Goal: Task Accomplishment & Management: Manage account settings

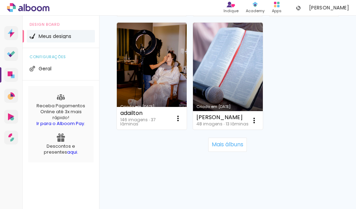
scroll to position [1504, 0]
click at [0, 0] on slot "Mais álbuns" at bounding box center [0, 0] width 0 height 0
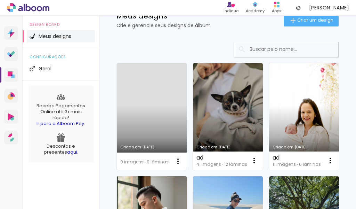
scroll to position [0, 0]
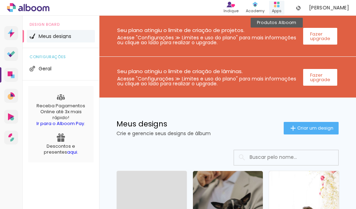
click at [282, 9] on div "Apps" at bounding box center [277, 11] width 10 height 6
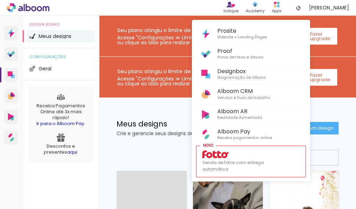
click at [333, 183] on div at bounding box center [178, 104] width 356 height 209
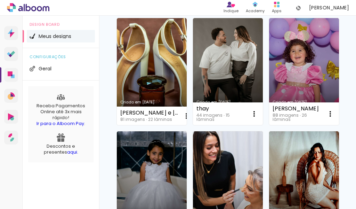
scroll to position [1635, 0]
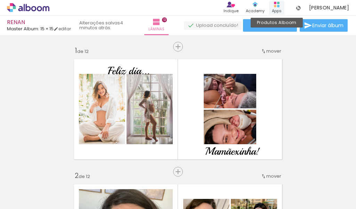
click at [282, 8] on div "Apps" at bounding box center [277, 11] width 10 height 6
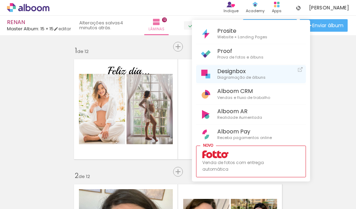
click at [239, 74] on span "Designbox" at bounding box center [241, 71] width 48 height 7
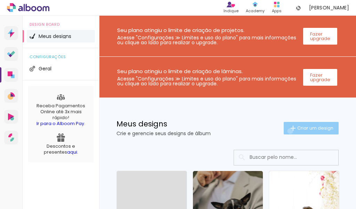
click at [289, 131] on iron-icon at bounding box center [293, 128] width 8 height 8
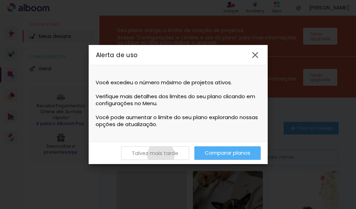
click at [0, 0] on slot "Talvez mais tarde" at bounding box center [0, 0] width 0 height 0
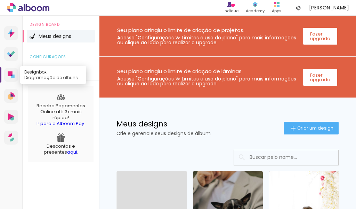
click at [12, 74] on icon at bounding box center [10, 73] width 5 height 5
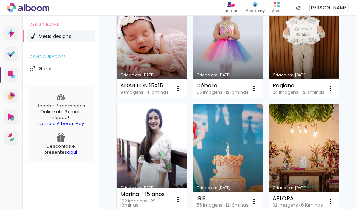
scroll to position [870, 0]
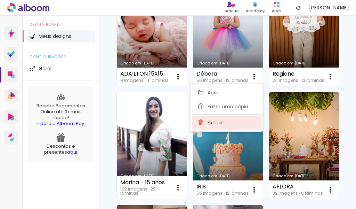
click at [223, 121] on span "Excluir" at bounding box center [215, 122] width 15 height 5
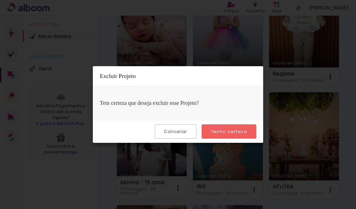
click at [0, 0] on slot "Tenho certeza" at bounding box center [0, 0] width 0 height 0
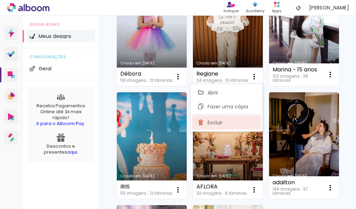
click at [225, 120] on paper-item "Excluir" at bounding box center [226, 123] width 69 height 14
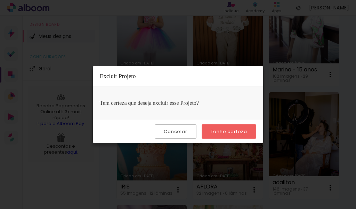
click at [0, 0] on slot "Tenho certeza" at bounding box center [0, 0] width 0 height 0
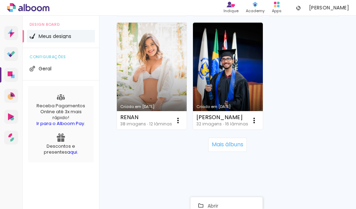
scroll to position [1270, 0]
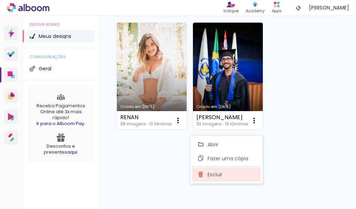
click at [212, 178] on paper-item "Excluir" at bounding box center [226, 174] width 69 height 14
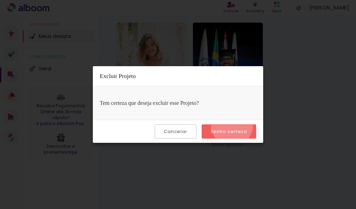
click at [233, 125] on paper-button "Tenho certeza" at bounding box center [229, 131] width 55 height 14
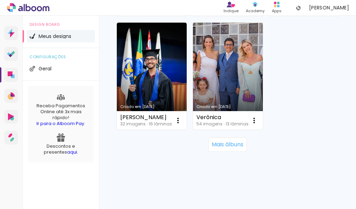
scroll to position [1462, 0]
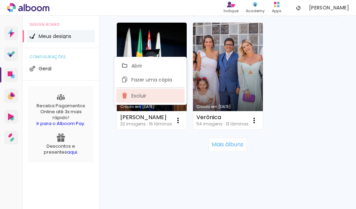
click at [139, 96] on span "Excluir" at bounding box center [139, 95] width 15 height 5
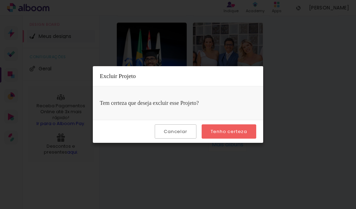
click at [0, 0] on slot "Tenho certeza" at bounding box center [0, 0] width 0 height 0
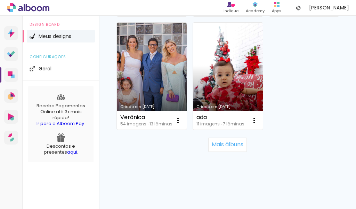
scroll to position [1504, 0]
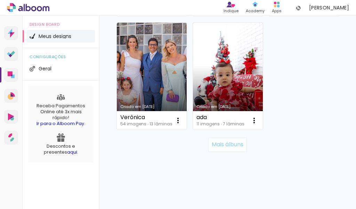
click at [0, 0] on slot "Mais álbuns" at bounding box center [0, 0] width 0 height 0
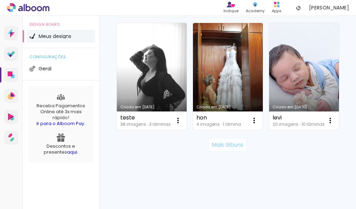
scroll to position [1956, 0]
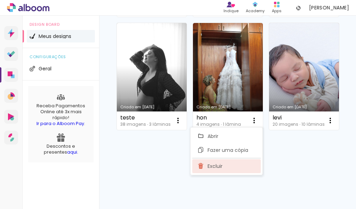
click at [225, 162] on paper-item "Excluir" at bounding box center [226, 166] width 69 height 14
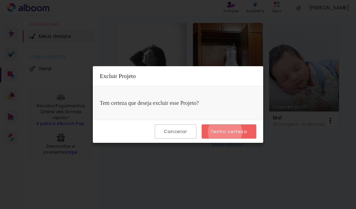
click at [0, 0] on slot "Tenho certeza" at bounding box center [0, 0] width 0 height 0
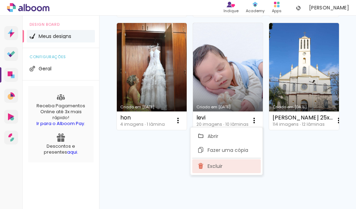
click at [223, 168] on paper-item "Excluir" at bounding box center [226, 166] width 69 height 14
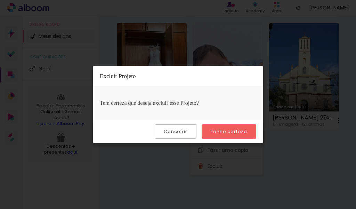
click at [230, 135] on paper-button "Tenho certeza" at bounding box center [229, 131] width 55 height 14
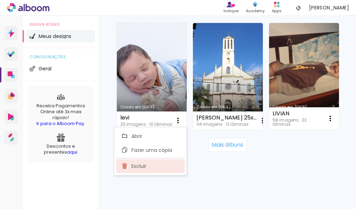
click at [138, 168] on span "Excluir" at bounding box center [139, 166] width 15 height 5
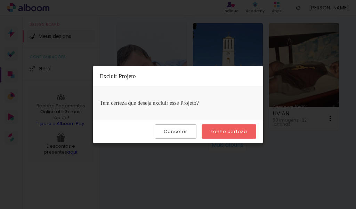
click at [0, 0] on slot "Tenho certeza" at bounding box center [0, 0] width 0 height 0
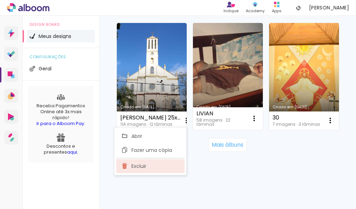
click at [148, 168] on paper-item "Excluir" at bounding box center [150, 166] width 69 height 14
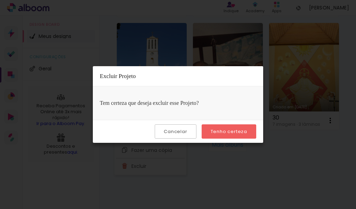
click at [0, 0] on slot "Tenho certeza" at bounding box center [0, 0] width 0 height 0
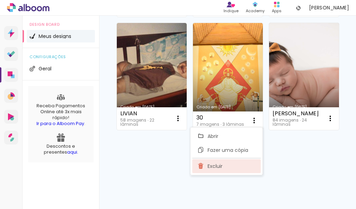
click at [228, 163] on paper-item "Excluir" at bounding box center [226, 166] width 69 height 14
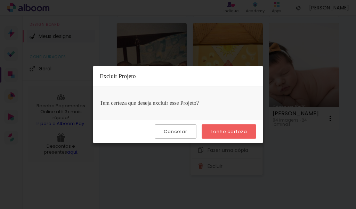
click at [0, 0] on slot "Tenho certeza" at bounding box center [0, 0] width 0 height 0
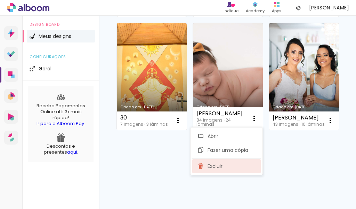
click at [225, 165] on paper-item "Excluir" at bounding box center [226, 166] width 69 height 14
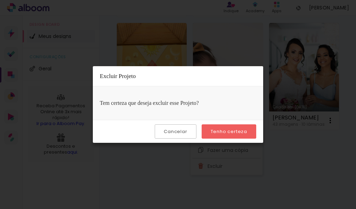
click at [0, 0] on slot "Tenho certeza" at bounding box center [0, 0] width 0 height 0
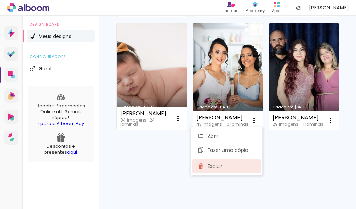
click at [226, 163] on paper-item "Excluir" at bounding box center [226, 166] width 69 height 14
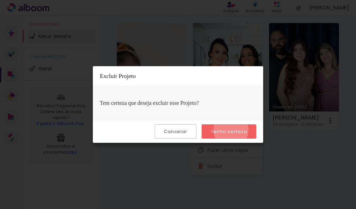
click at [0, 0] on slot "Tenho certeza" at bounding box center [0, 0] width 0 height 0
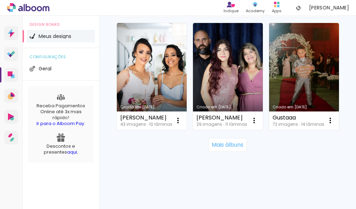
scroll to position [1991, 0]
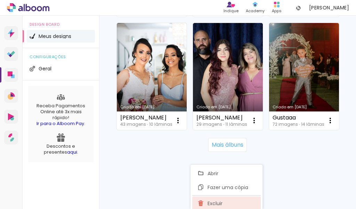
click at [210, 201] on span "Excluir" at bounding box center [215, 203] width 15 height 5
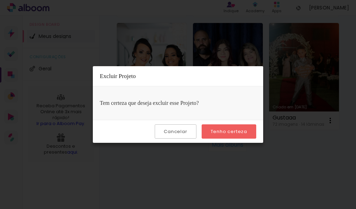
click at [0, 0] on slot "Tenho certeza" at bounding box center [0, 0] width 0 height 0
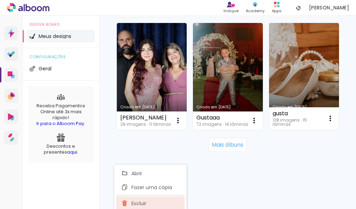
click at [135, 204] on span "Excluir" at bounding box center [139, 203] width 15 height 5
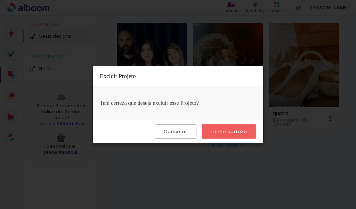
click at [0, 0] on slot "Tenho certeza" at bounding box center [0, 0] width 0 height 0
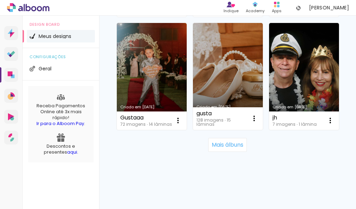
scroll to position [2580, 0]
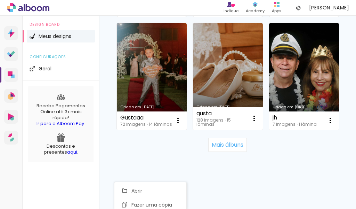
scroll to position [2411, 0]
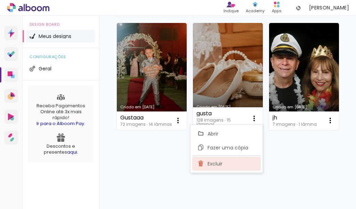
click at [218, 164] on span "Excluir" at bounding box center [215, 163] width 15 height 5
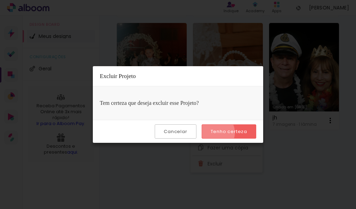
click at [0, 0] on slot "Tenho certeza" at bounding box center [0, 0] width 0 height 0
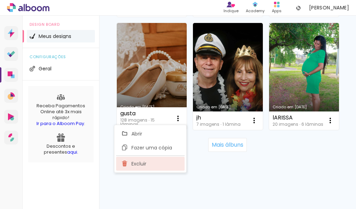
click at [150, 164] on paper-item "Excluir" at bounding box center [150, 164] width 69 height 14
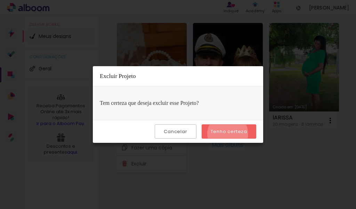
click at [0, 0] on slot "Tenho certeza" at bounding box center [0, 0] width 0 height 0
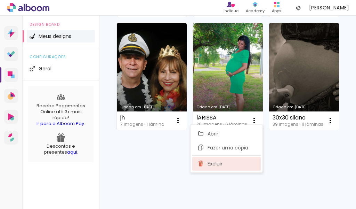
click at [220, 162] on span "Excluir" at bounding box center [215, 163] width 15 height 5
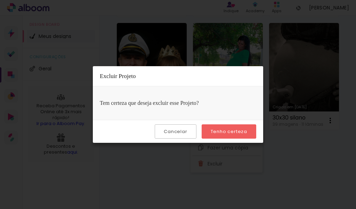
click at [0, 0] on slot "Tenho certeza" at bounding box center [0, 0] width 0 height 0
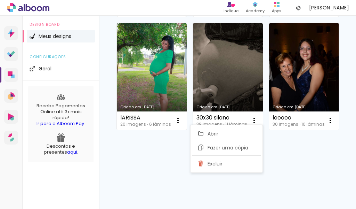
scroll to position [2973, 0]
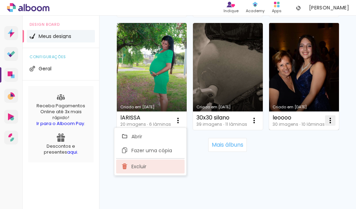
click at [140, 166] on span "Excluir" at bounding box center [139, 166] width 15 height 5
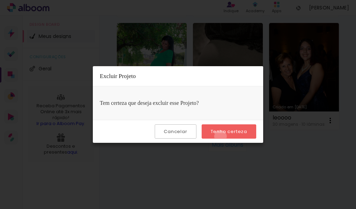
click at [222, 136] on paper-button "Tenho certeza" at bounding box center [229, 131] width 55 height 14
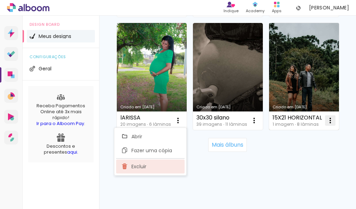
click at [149, 165] on paper-item "Excluir" at bounding box center [150, 166] width 69 height 14
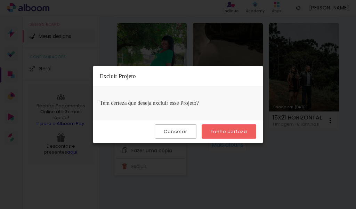
click at [233, 127] on paper-button "Tenho certeza" at bounding box center [229, 131] width 55 height 14
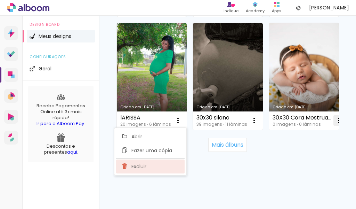
click at [142, 166] on span "Excluir" at bounding box center [139, 166] width 15 height 5
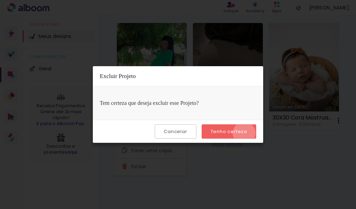
click at [0, 0] on slot "Tenho certeza" at bounding box center [0, 0] width 0 height 0
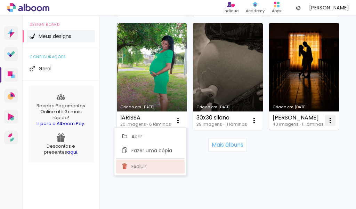
click at [144, 168] on span "Excluir" at bounding box center [139, 166] width 15 height 5
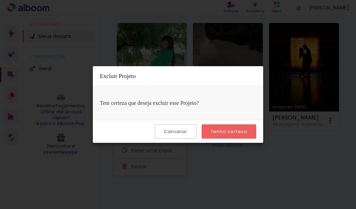
click at [0, 0] on slot "Tenho certeza" at bounding box center [0, 0] width 0 height 0
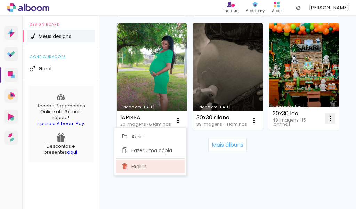
click at [146, 168] on span "Excluir" at bounding box center [139, 166] width 15 height 5
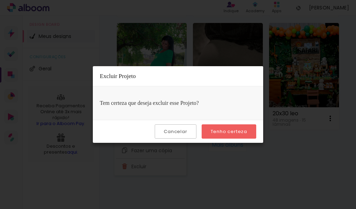
click at [0, 0] on slot "Tenho certeza" at bounding box center [0, 0] width 0 height 0
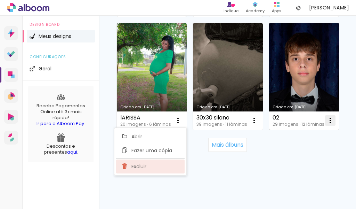
click at [141, 169] on span "Excluir" at bounding box center [139, 166] width 15 height 5
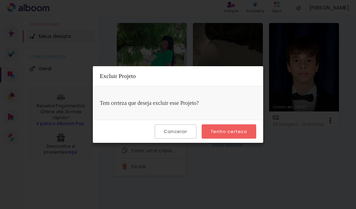
click at [0, 0] on slot "Tenho certeza" at bounding box center [0, 0] width 0 height 0
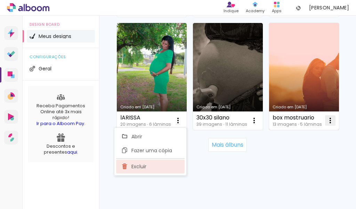
click at [134, 167] on span "Excluir" at bounding box center [139, 166] width 15 height 5
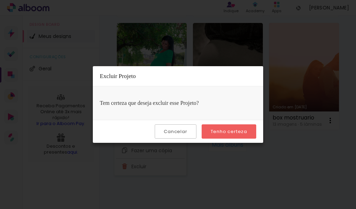
click at [0, 0] on slot "Tenho certeza" at bounding box center [0, 0] width 0 height 0
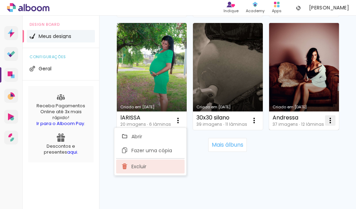
click at [151, 164] on paper-item "Excluir" at bounding box center [150, 166] width 69 height 14
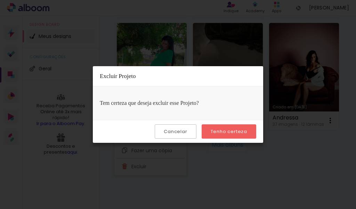
click at [0, 0] on slot "Tenho certeza" at bounding box center [0, 0] width 0 height 0
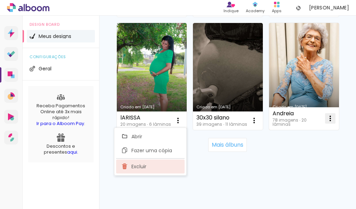
click at [144, 167] on span "Excluir" at bounding box center [139, 166] width 15 height 5
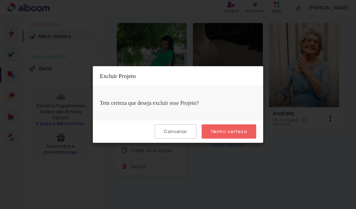
click at [0, 0] on slot "Tenho certeza" at bounding box center [0, 0] width 0 height 0
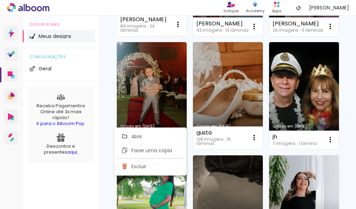
scroll to position [1641, 0]
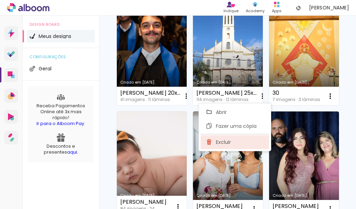
click at [225, 144] on span "Excluir" at bounding box center [223, 142] width 15 height 5
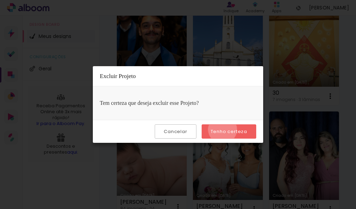
click at [0, 0] on slot "Tenho certeza" at bounding box center [0, 0] width 0 height 0
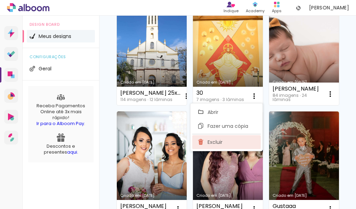
click at [217, 144] on span "Excluir" at bounding box center [215, 142] width 15 height 5
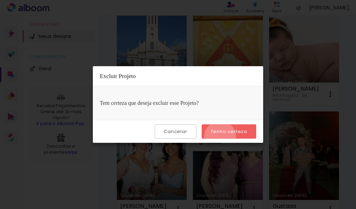
click at [221, 137] on paper-button "Tenho certeza" at bounding box center [229, 131] width 55 height 14
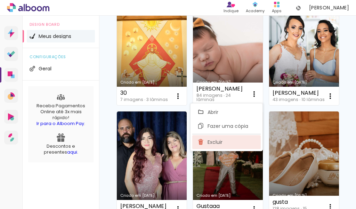
click at [221, 138] on paper-item "Excluir" at bounding box center [226, 142] width 69 height 14
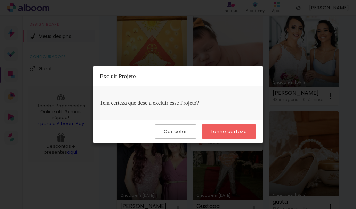
click at [0, 0] on slot "Tenho certeza" at bounding box center [0, 0] width 0 height 0
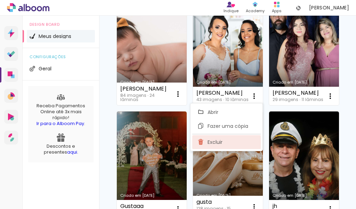
click at [212, 143] on span "Excluir" at bounding box center [215, 142] width 15 height 5
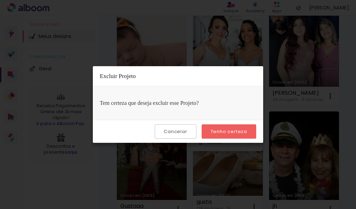
click at [0, 0] on slot "Tenho certeza" at bounding box center [0, 0] width 0 height 0
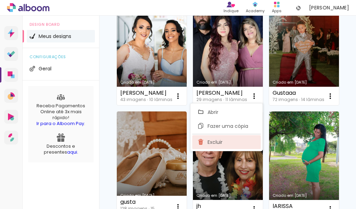
click at [224, 140] on paper-item "Excluir" at bounding box center [226, 142] width 69 height 14
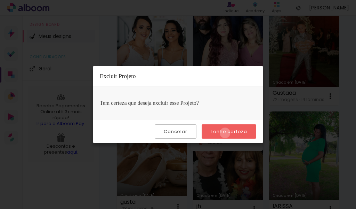
click at [0, 0] on slot "Tenho certeza" at bounding box center [0, 0] width 0 height 0
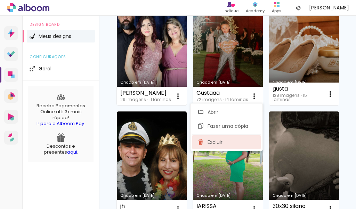
click at [222, 142] on span "Excluir" at bounding box center [215, 142] width 15 height 5
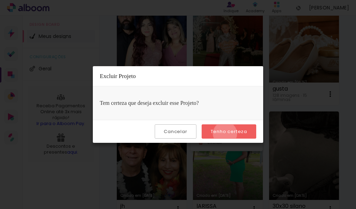
click at [0, 0] on slot "Tenho certeza" at bounding box center [0, 0] width 0 height 0
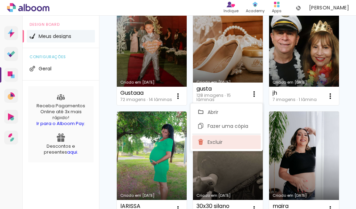
click at [220, 140] on span "Excluir" at bounding box center [215, 142] width 15 height 5
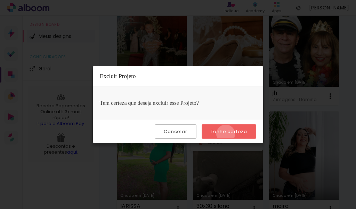
click at [0, 0] on slot "Tenho certeza" at bounding box center [0, 0] width 0 height 0
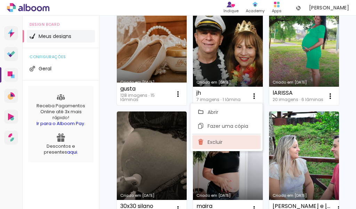
click at [223, 140] on paper-item "Excluir" at bounding box center [226, 142] width 69 height 14
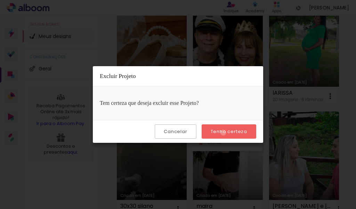
click at [0, 0] on slot "Tenho certeza" at bounding box center [0, 0] width 0 height 0
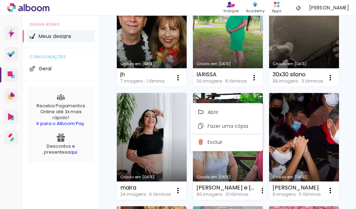
scroll to position [1702, 0]
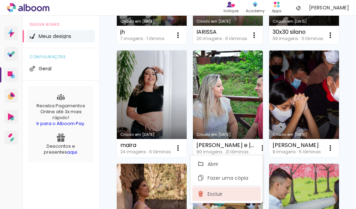
click at [214, 196] on span "Excluir" at bounding box center [215, 193] width 15 height 5
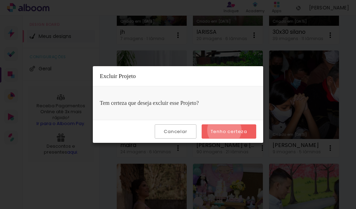
click at [0, 0] on slot "Tenho certeza" at bounding box center [0, 0] width 0 height 0
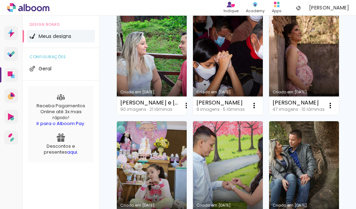
scroll to position [1806, 0]
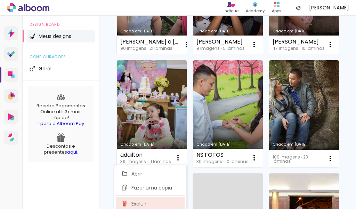
click at [141, 201] on span "Excluir" at bounding box center [139, 203] width 15 height 5
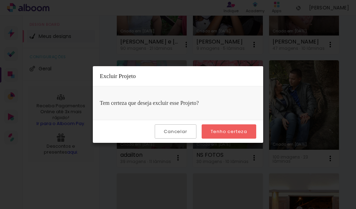
click at [0, 0] on slot "Tenho certeza" at bounding box center [0, 0] width 0 height 0
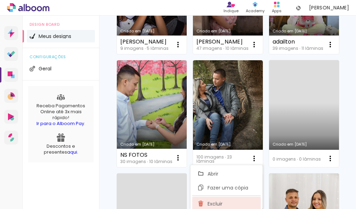
click at [231, 200] on paper-item "Excluir" at bounding box center [226, 204] width 69 height 14
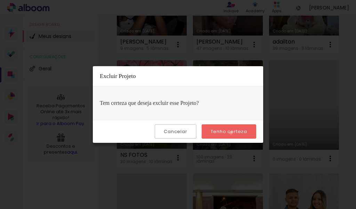
click at [0, 0] on slot "Tenho certeza" at bounding box center [0, 0] width 0 height 0
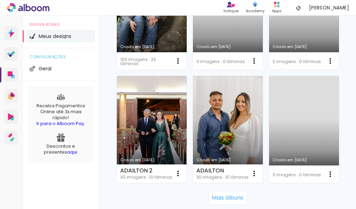
scroll to position [1909, 0]
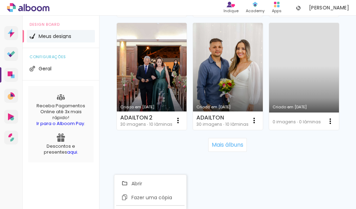
scroll to position [2055, 0]
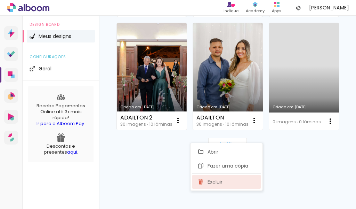
click at [225, 184] on paper-item "Excluir" at bounding box center [226, 182] width 69 height 14
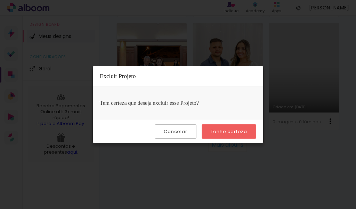
click at [0, 0] on slot "Tenho certeza" at bounding box center [0, 0] width 0 height 0
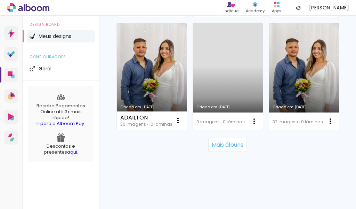
scroll to position [2657, 0]
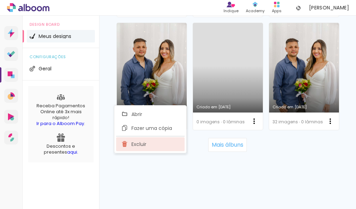
click at [137, 143] on span "Excluir" at bounding box center [139, 144] width 15 height 5
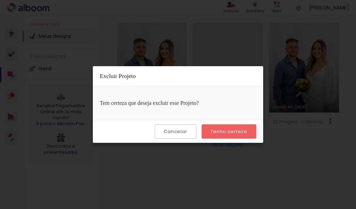
click at [0, 0] on slot "Tenho certeza" at bounding box center [0, 0] width 0 height 0
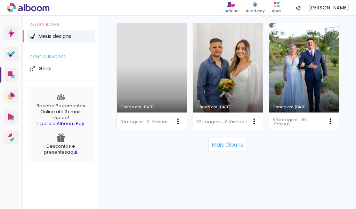
scroll to position [2761, 0]
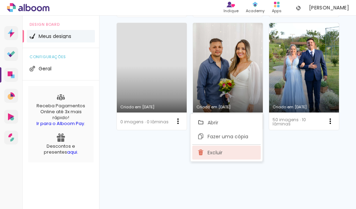
click at [222, 153] on span "Excluir" at bounding box center [215, 152] width 15 height 5
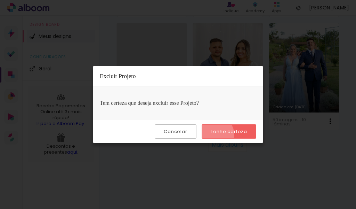
click at [215, 135] on paper-button "Tenho certeza" at bounding box center [229, 131] width 55 height 14
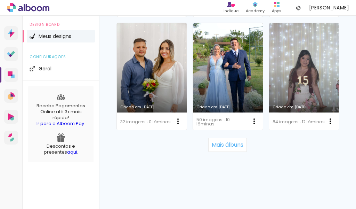
scroll to position [2970, 0]
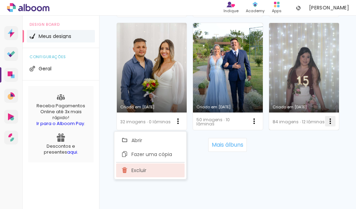
click at [138, 173] on span "Excluir" at bounding box center [139, 170] width 15 height 5
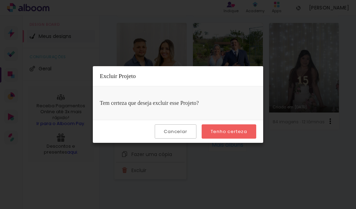
click at [0, 0] on slot "Tenho certeza" at bounding box center [0, 0] width 0 height 0
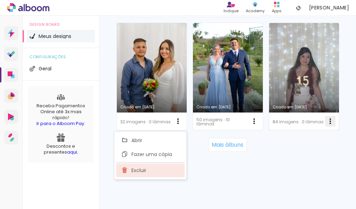
click at [139, 170] on span "Excluir" at bounding box center [139, 170] width 15 height 5
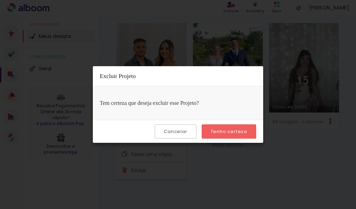
click at [0, 0] on slot "Tenho certeza" at bounding box center [0, 0] width 0 height 0
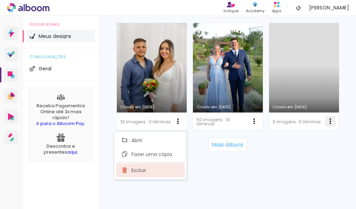
click at [143, 169] on span "Excluir" at bounding box center [139, 170] width 15 height 5
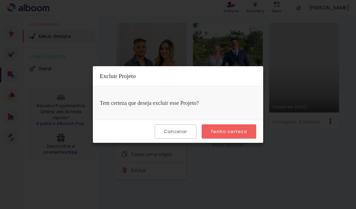
click at [208, 127] on paper-button "Tenho certeza" at bounding box center [229, 131] width 55 height 14
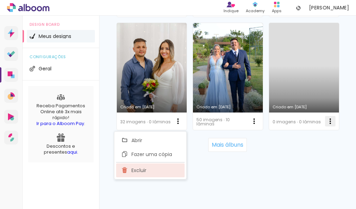
click at [149, 170] on paper-item "Excluir" at bounding box center [150, 170] width 69 height 14
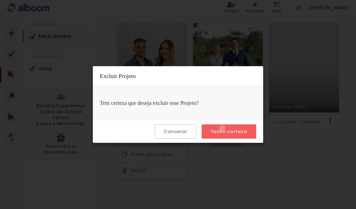
click at [0, 0] on slot "Tenho certeza" at bounding box center [0, 0] width 0 height 0
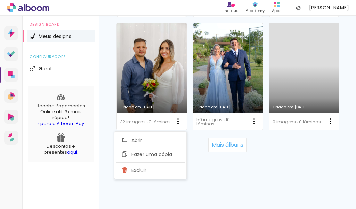
click at [251, 136] on div "Mais álbuns" at bounding box center [228, 144] width 222 height 31
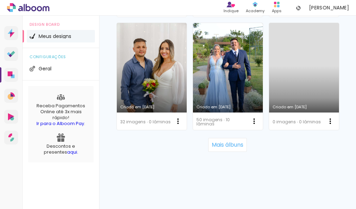
scroll to position [2620, 0]
